Goal: Transaction & Acquisition: Purchase product/service

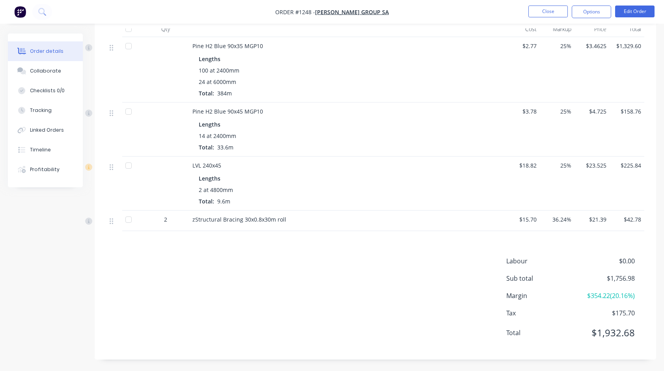
scroll to position [218, 0]
click at [561, 13] on button "Close" at bounding box center [547, 12] width 39 height 12
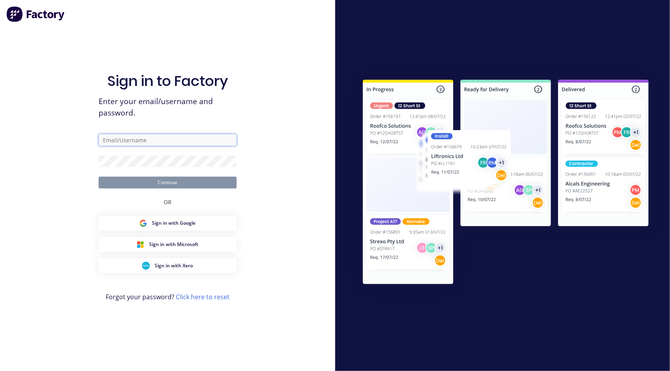
type input "[PERSON_NAME][EMAIL_ADDRESS][PERSON_NAME][DOMAIN_NAME]"
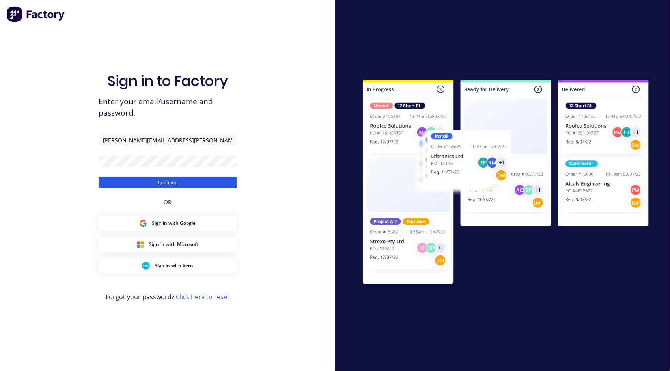
click at [202, 181] on button "Continue" at bounding box center [168, 183] width 138 height 12
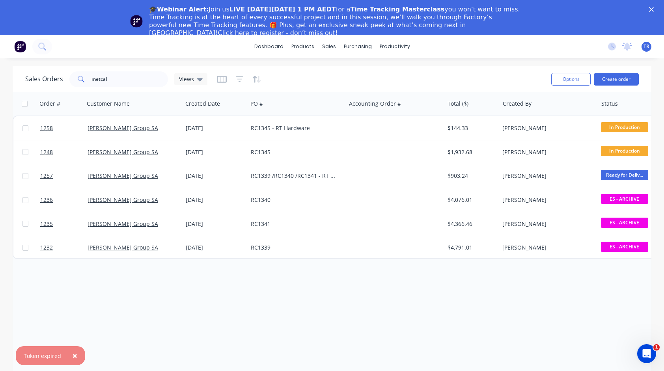
click at [654, 9] on polygon "Close" at bounding box center [651, 9] width 5 height 5
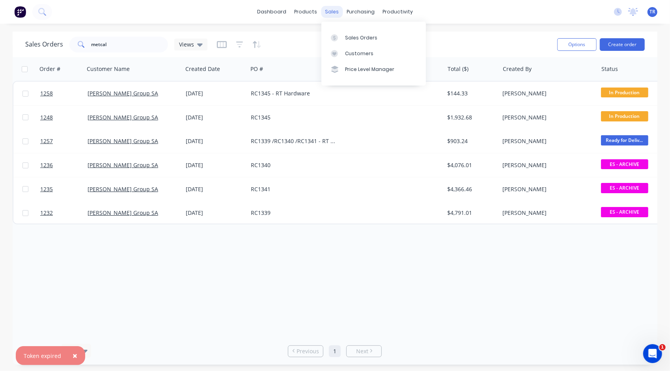
click at [330, 9] on div "sales" at bounding box center [332, 12] width 22 height 12
click at [348, 36] on div "Sales Orders" at bounding box center [361, 37] width 32 height 7
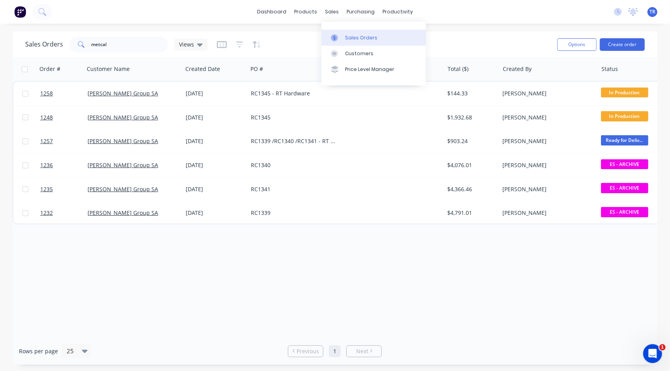
click at [348, 36] on div "Sales Orders" at bounding box center [361, 37] width 32 height 7
click at [267, 15] on link "dashboard" at bounding box center [271, 12] width 37 height 12
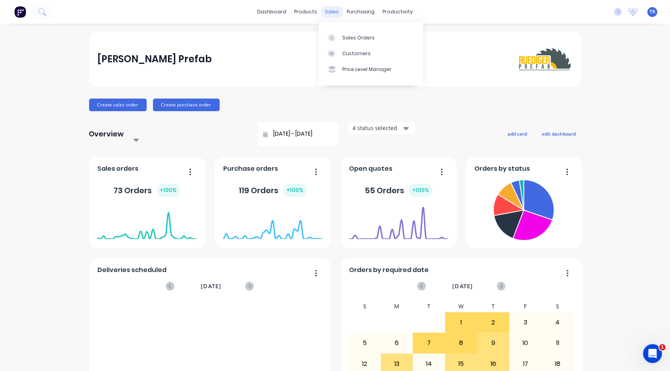
click at [324, 15] on div "sales" at bounding box center [332, 12] width 22 height 12
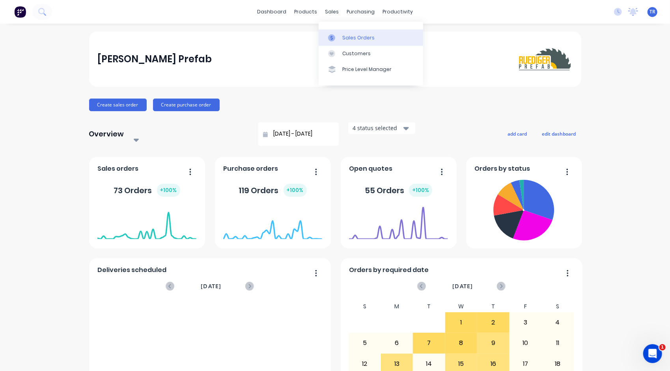
click at [354, 41] on div "Sales Orders" at bounding box center [358, 37] width 32 height 7
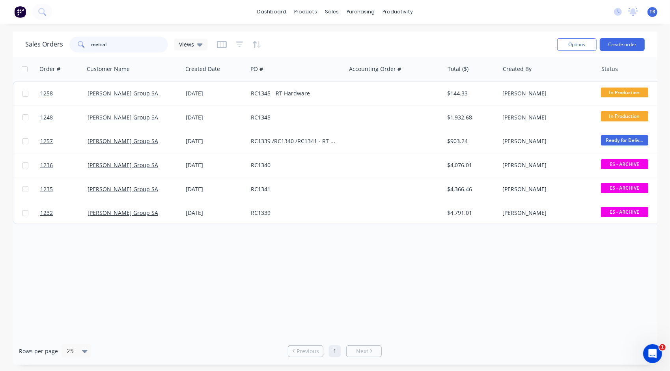
click at [129, 44] on input "metcal" at bounding box center [129, 45] width 77 height 16
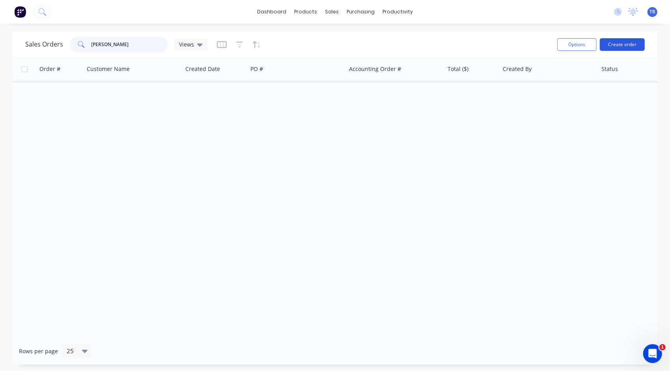
type input "[PERSON_NAME]"
click at [638, 45] on button "Create order" at bounding box center [622, 44] width 45 height 13
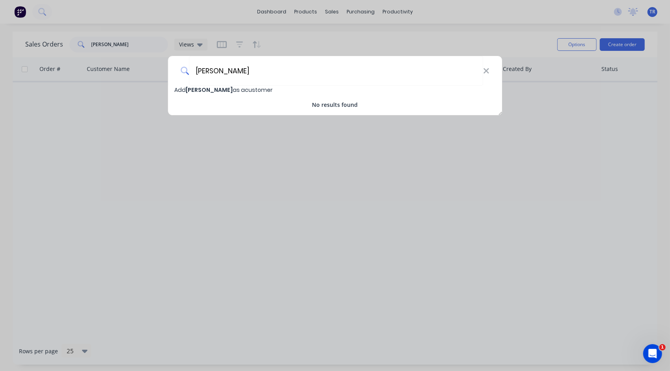
type input "[PERSON_NAME]"
click at [216, 90] on span "[PERSON_NAME]" at bounding box center [209, 90] width 47 height 8
select select "AU"
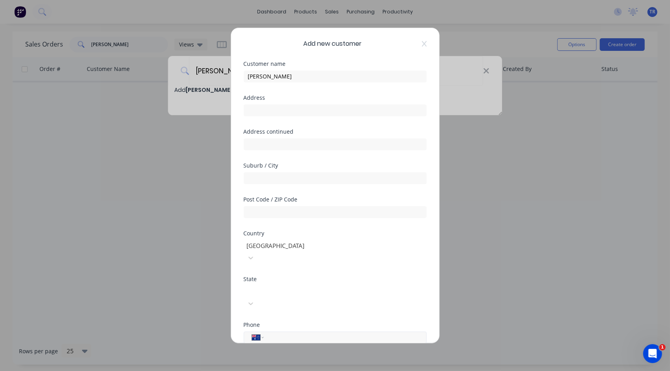
click at [269, 333] on input "tel" at bounding box center [343, 337] width 149 height 9
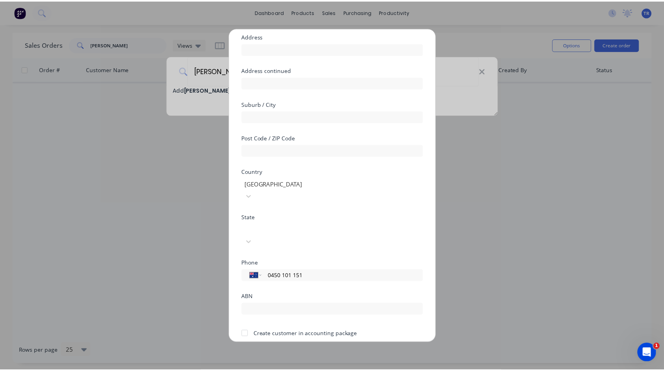
scroll to position [69, 0]
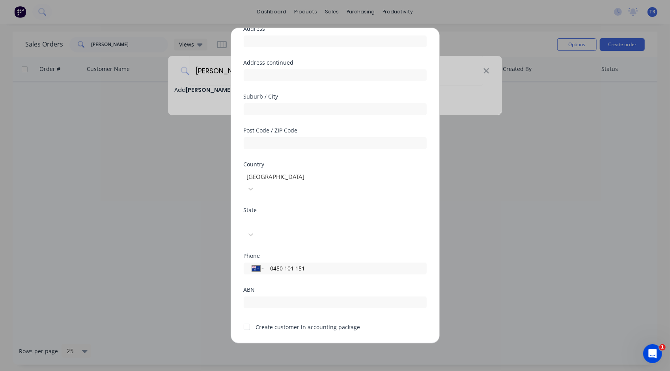
type input "0450 101 151"
click at [307, 344] on button "Save" at bounding box center [310, 350] width 43 height 13
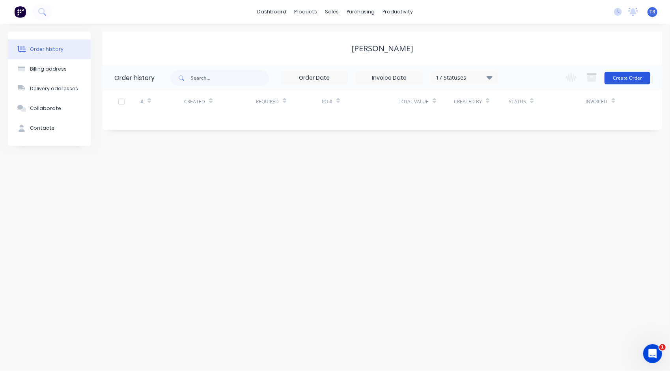
click at [632, 75] on button "Create Order" at bounding box center [627, 78] width 46 height 13
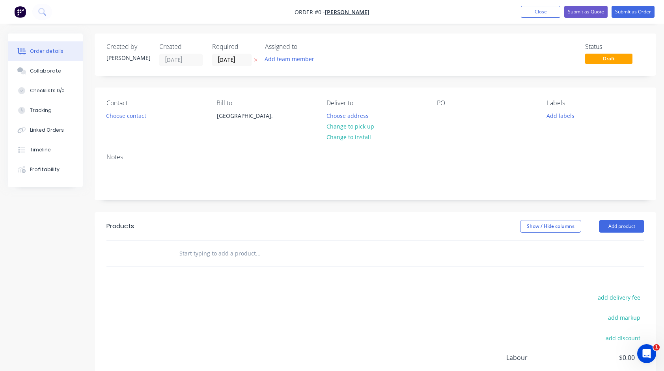
click at [218, 253] on input "text" at bounding box center [258, 254] width 158 height 16
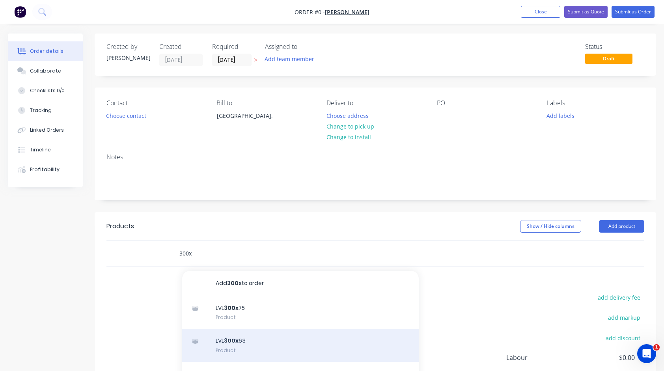
type input "300x"
click at [249, 345] on div "LVL 300x 63 Product" at bounding box center [300, 345] width 237 height 33
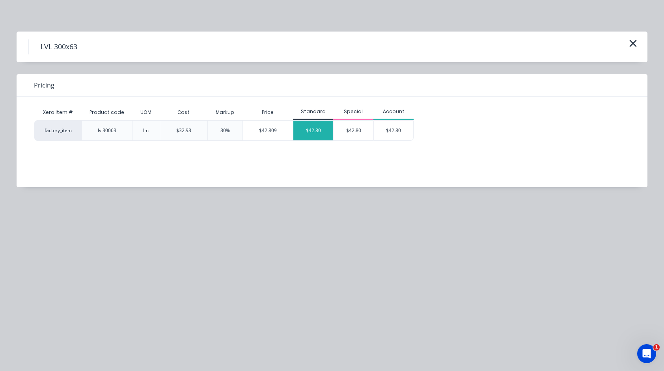
click at [308, 130] on div "$42.80" at bounding box center [313, 131] width 40 height 20
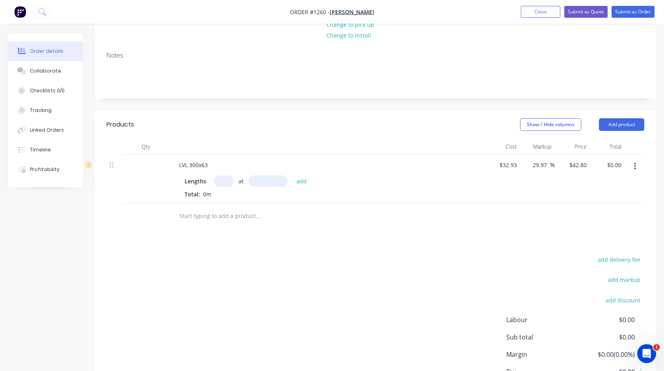
scroll to position [118, 0]
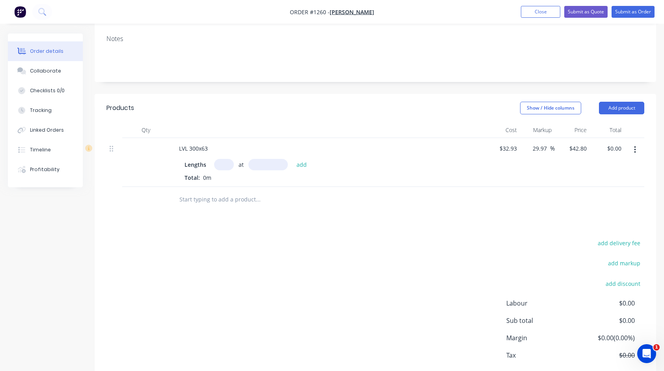
click at [222, 164] on input "text" at bounding box center [224, 164] width 20 height 11
type input "1"
type input "4800"
click at [293, 159] on button "add" at bounding box center [302, 164] width 19 height 11
type input "$205.44"
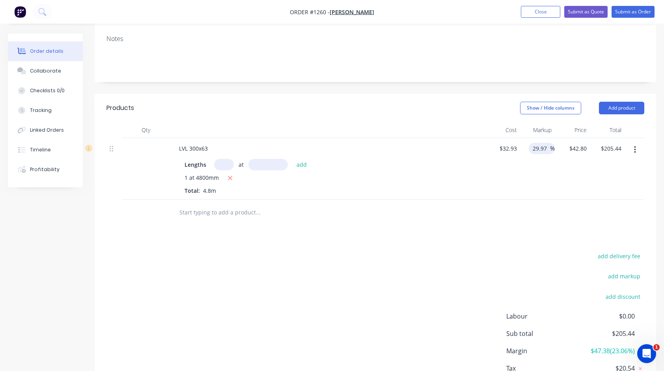
click at [538, 147] on input "29.97" at bounding box center [541, 148] width 18 height 11
type input "20"
type input "$39.516"
type input "$189.68"
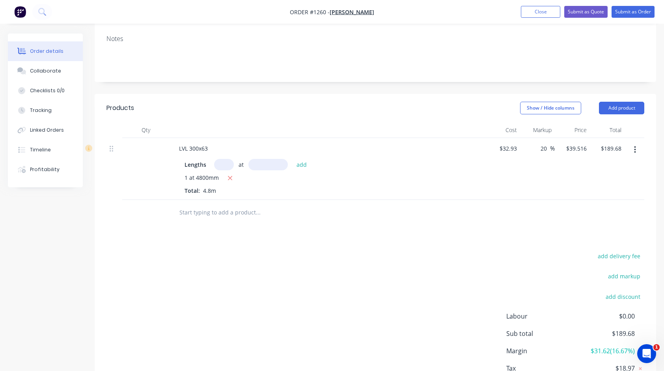
click at [468, 247] on div "Products Show / Hide columns Add product Qty Cost Markup Price Total LVL 300x63…" at bounding box center [376, 254] width 562 height 321
click at [244, 215] on input "text" at bounding box center [258, 213] width 158 height 16
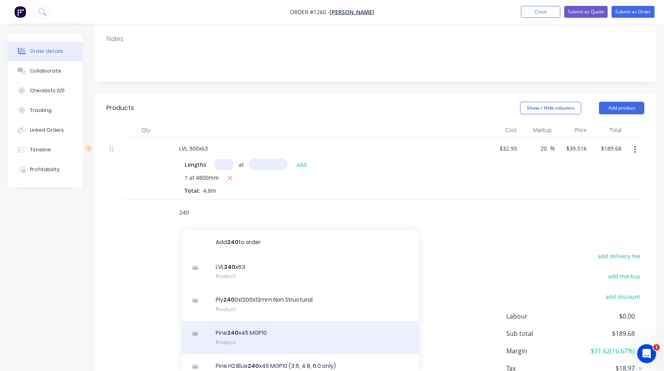
type input "240"
click at [252, 336] on div "Pine 240 x45 MGP10 Product" at bounding box center [300, 337] width 237 height 33
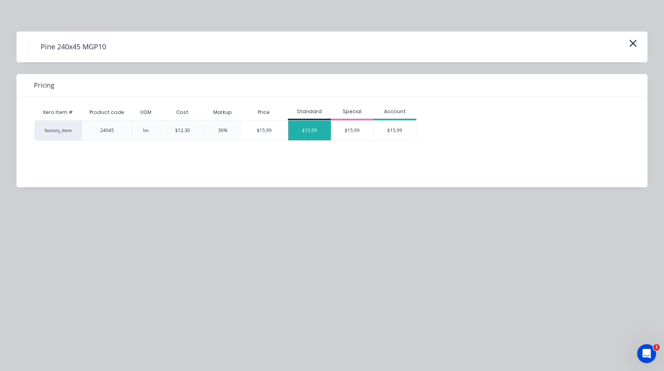
click at [300, 133] on div "$15.99" at bounding box center [309, 131] width 43 height 20
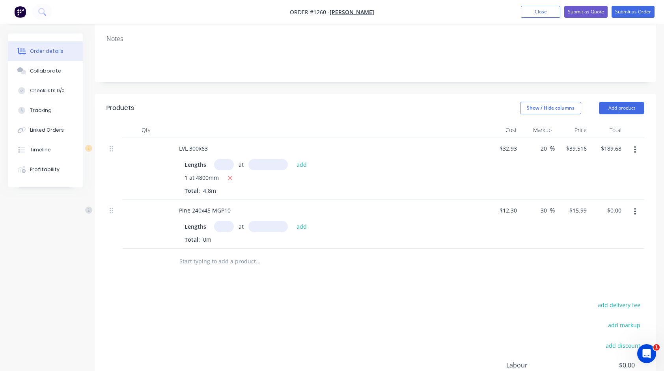
click at [226, 228] on input "text" at bounding box center [224, 226] width 20 height 11
type input "4"
type input "6000"
click at [293, 221] on button "add" at bounding box center [302, 226] width 19 height 11
type input "$383.76"
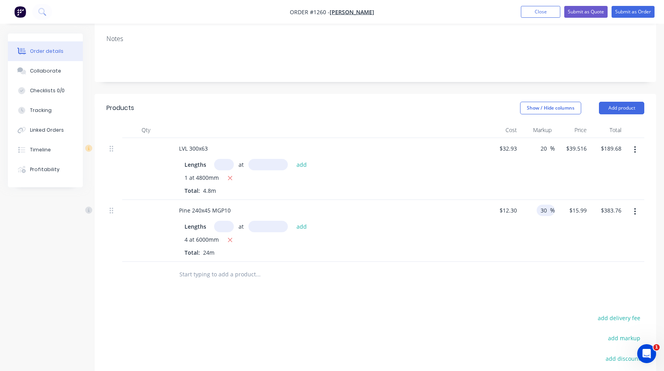
click at [545, 209] on input "30" at bounding box center [545, 210] width 10 height 11
click at [546, 209] on input "30" at bounding box center [545, 210] width 10 height 11
type input "25"
type input "$15.375"
type input "$369.00"
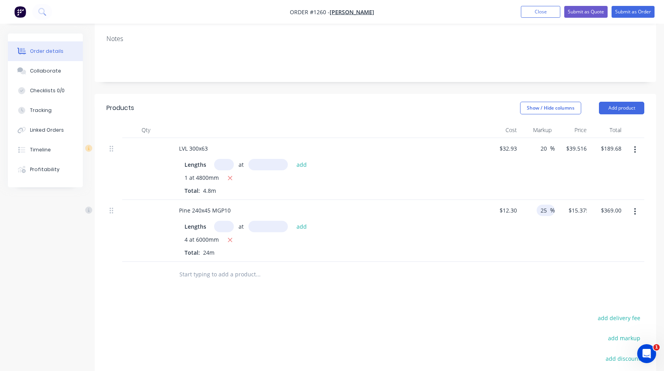
click at [433, 300] on div "Products Show / Hide columns Add product Qty Cost Markup Price Total LVL 300x63…" at bounding box center [376, 285] width 562 height 383
click at [247, 276] on input "text" at bounding box center [258, 275] width 158 height 16
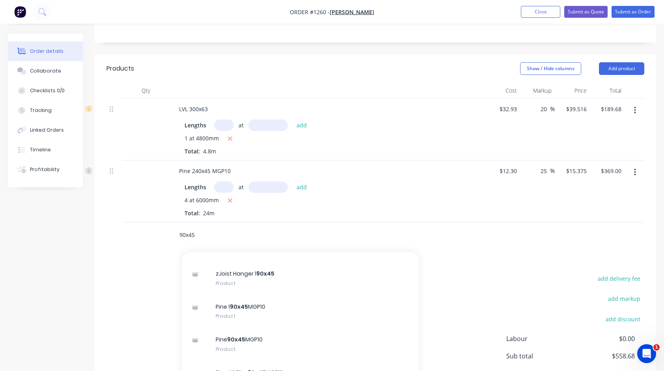
scroll to position [315, 0]
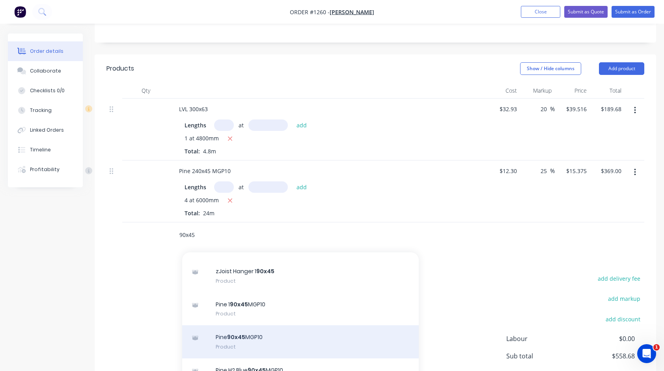
type input "90x45"
click at [241, 336] on div "Pine 90x45 MGP10 Product" at bounding box center [300, 341] width 237 height 33
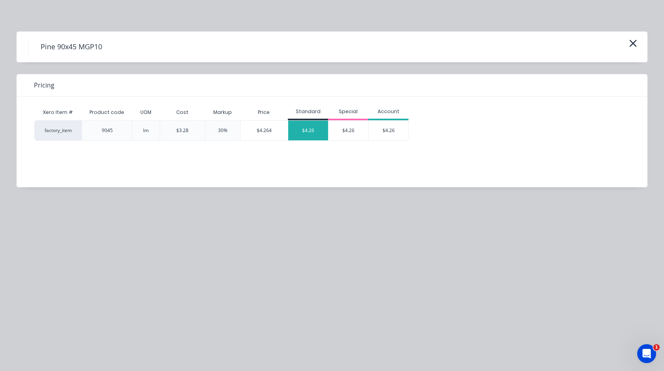
click at [303, 129] on div "$4.26" at bounding box center [308, 131] width 40 height 20
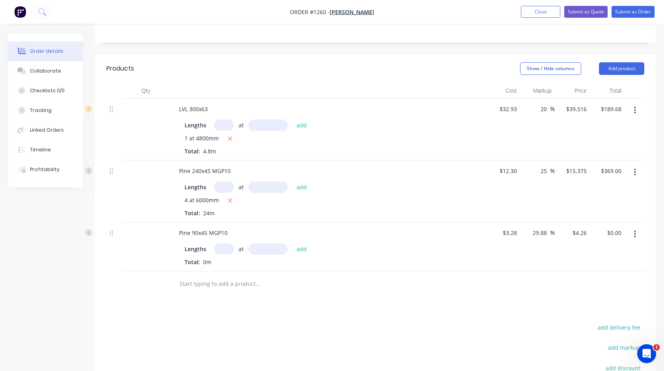
click at [224, 245] on input "text" at bounding box center [224, 248] width 20 height 11
type input "10"
type input "6000"
click at [293, 243] on button "add" at bounding box center [302, 248] width 19 height 11
type input "$255.60"
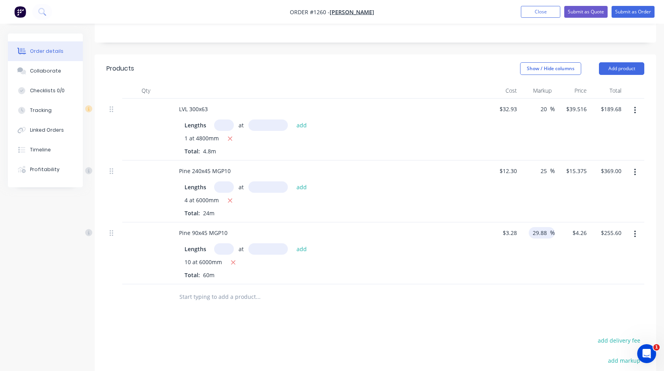
click at [541, 234] on input "29.88" at bounding box center [541, 232] width 18 height 11
type input "25"
type input "$4.10"
type input "$246.00"
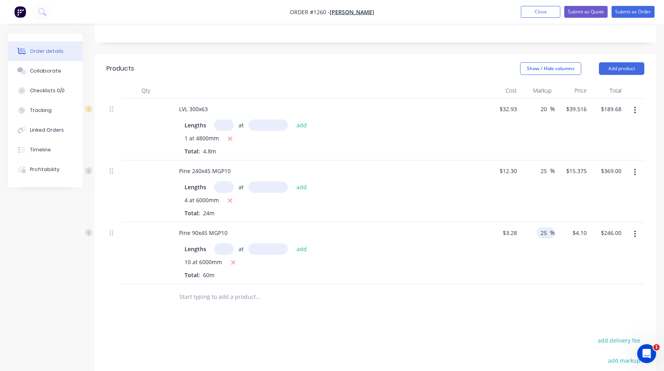
click at [498, 300] on div at bounding box center [375, 297] width 538 height 26
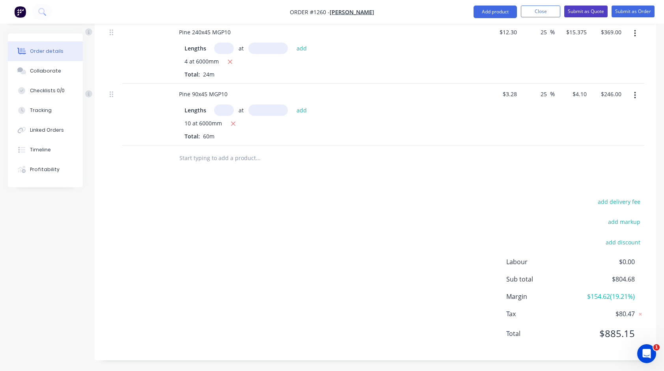
click at [584, 12] on button "Submit as Quote" at bounding box center [585, 12] width 43 height 12
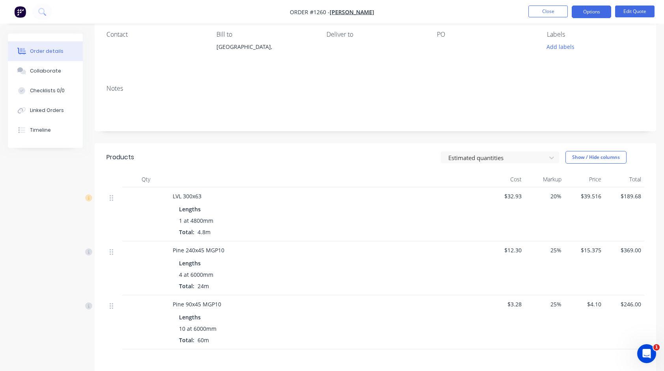
scroll to position [187, 0]
